Goal: Information Seeking & Learning: Learn about a topic

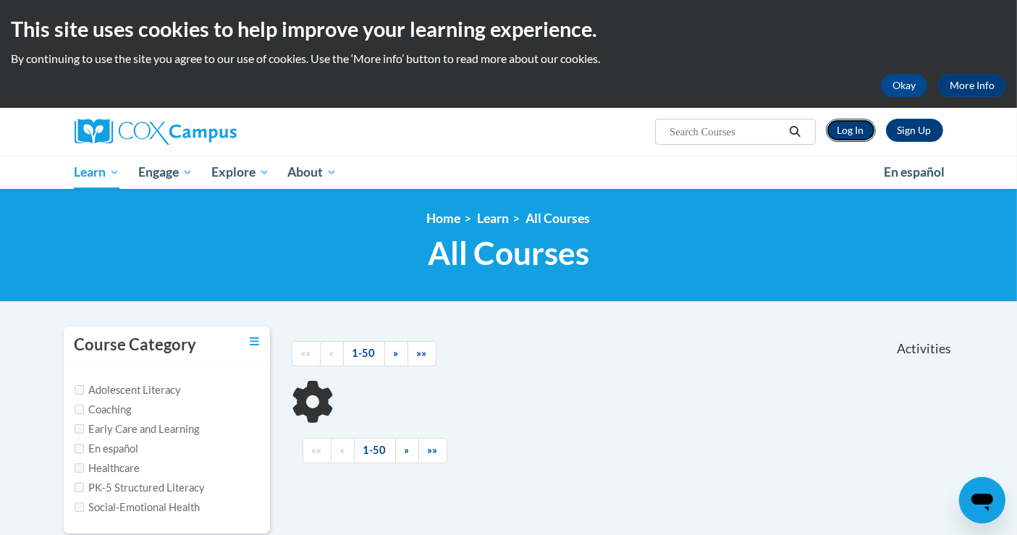
click at [851, 130] on link "Log In" at bounding box center [851, 130] width 50 height 23
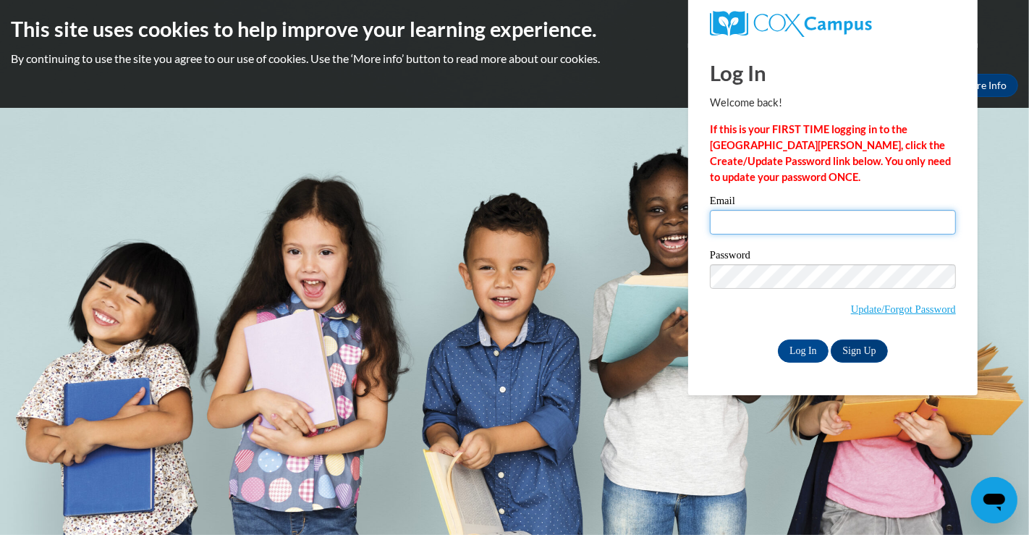
click at [747, 215] on input "Email" at bounding box center [833, 222] width 246 height 25
type input "[PERSON_NAME][EMAIL_ADDRESS][PERSON_NAME][DOMAIN_NAME]"
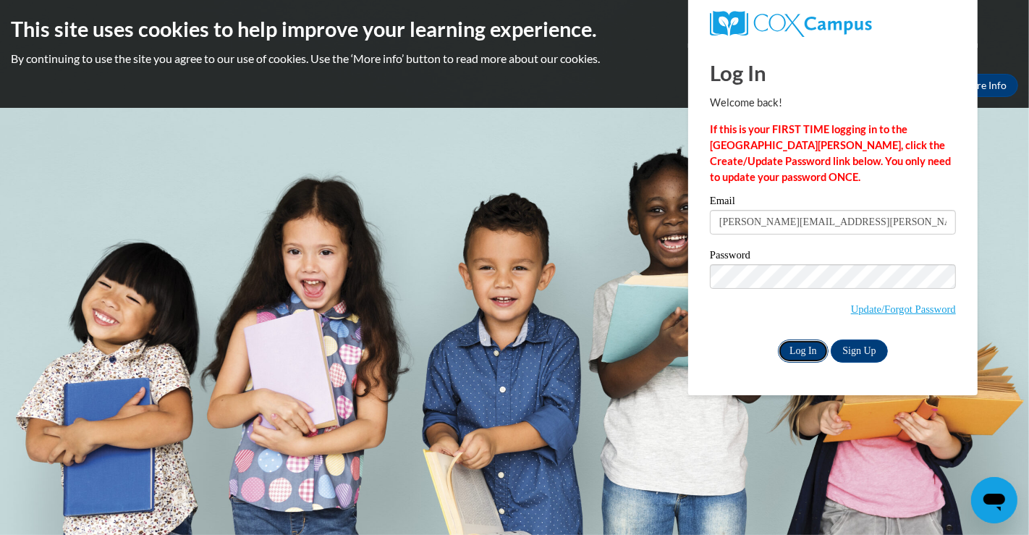
click at [797, 345] on input "Log In" at bounding box center [803, 351] width 51 height 23
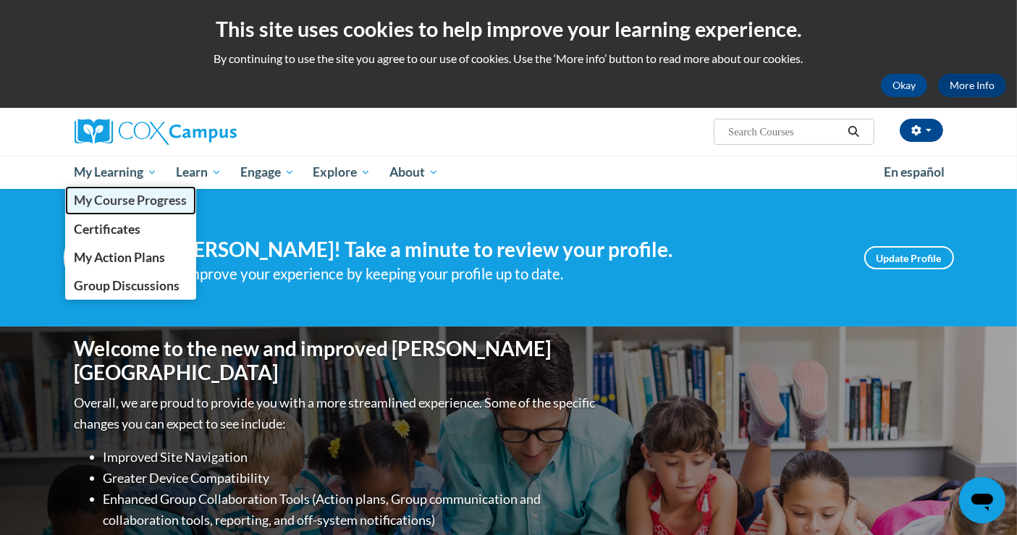
click at [119, 200] on span "My Course Progress" at bounding box center [130, 200] width 113 height 15
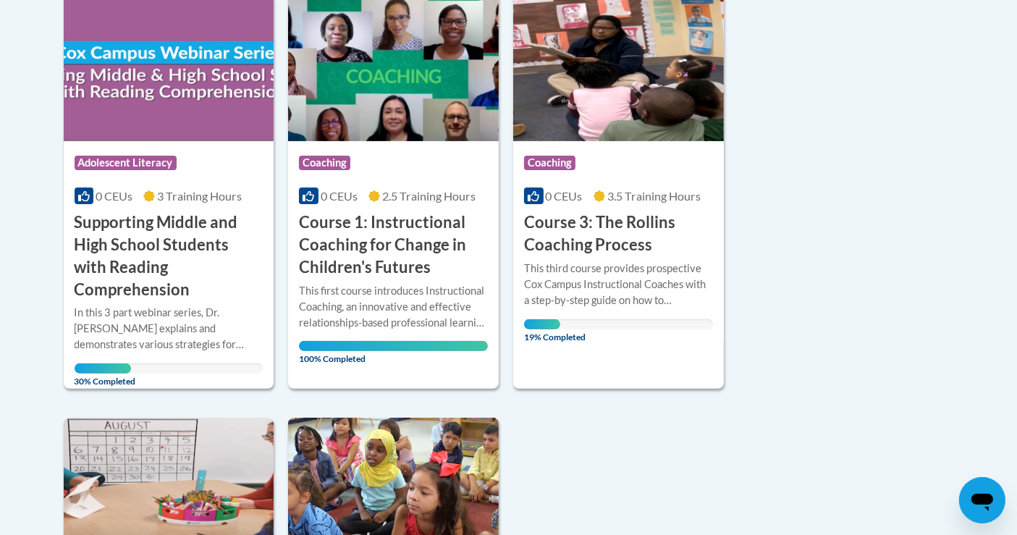
scroll to position [372, 0]
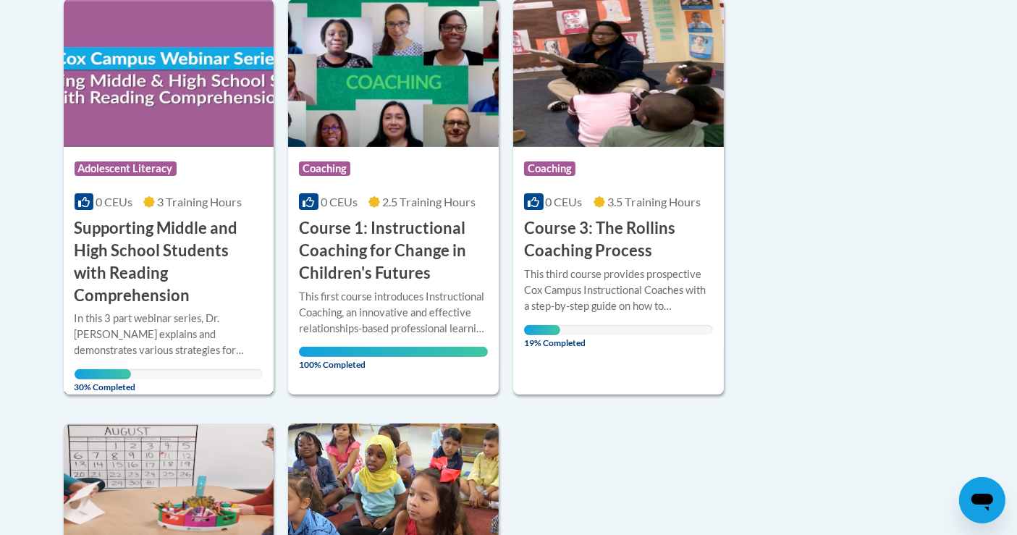
click at [144, 169] on span "Adolescent Literacy" at bounding box center [126, 168] width 102 height 14
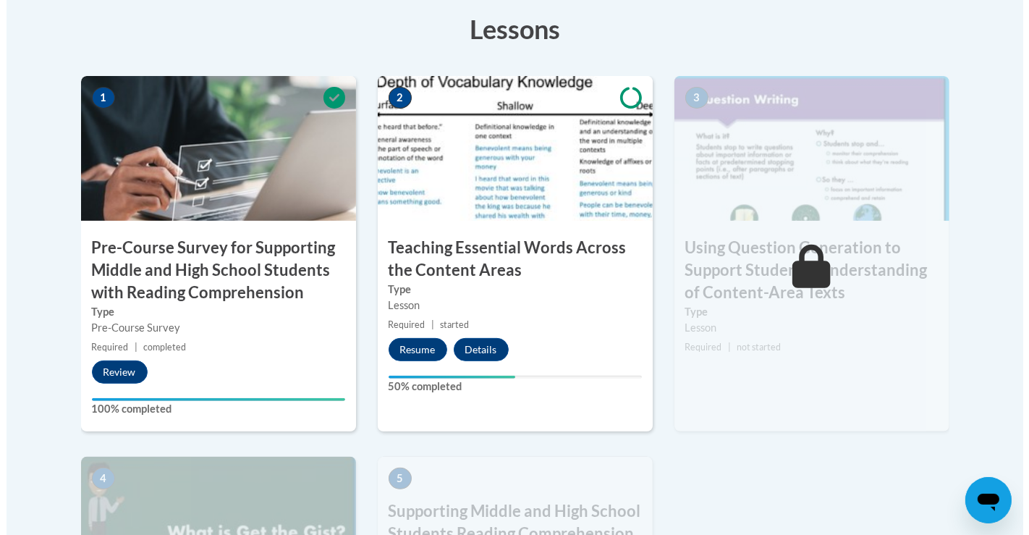
scroll to position [560, 0]
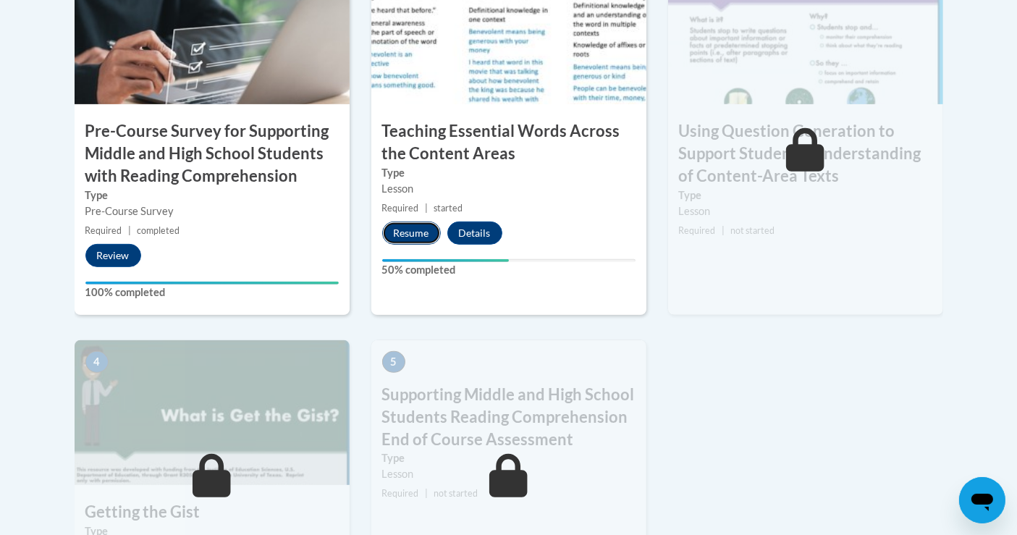
click at [410, 230] on button "Resume" at bounding box center [411, 233] width 59 height 23
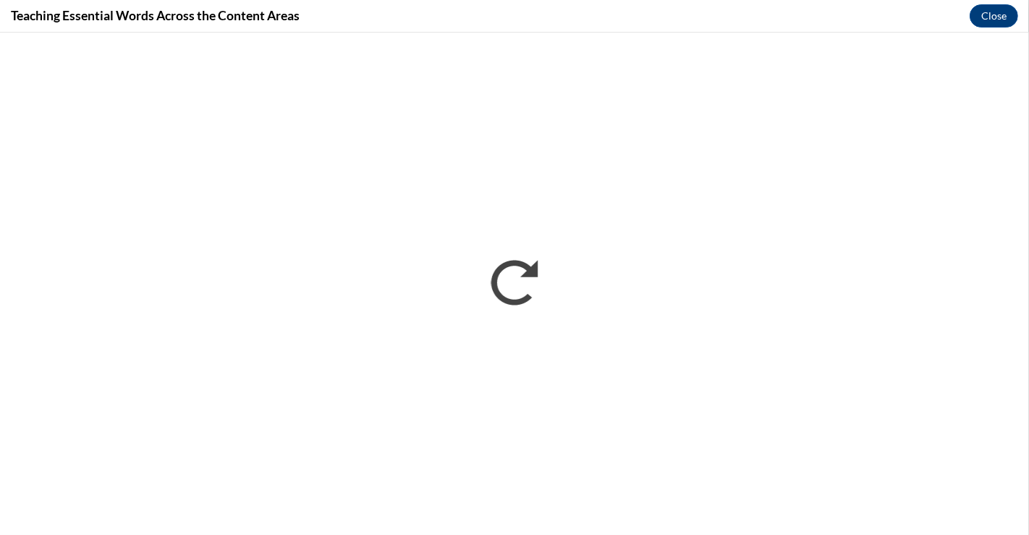
scroll to position [0, 0]
